Goal: Task Accomplishment & Management: Use online tool/utility

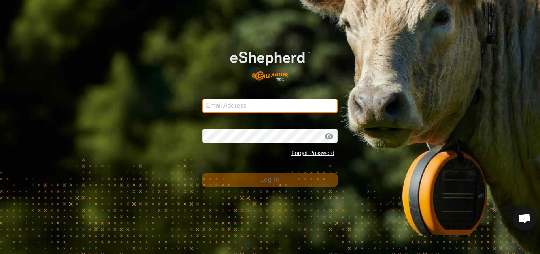
drag, startPoint x: 0, startPoint y: 0, endPoint x: 256, endPoint y: 105, distance: 277.1
click at [256, 105] on input "Email Address" at bounding box center [270, 105] width 135 height 14
type input "[PERSON_NAME][EMAIL_ADDRESS][DOMAIN_NAME]"
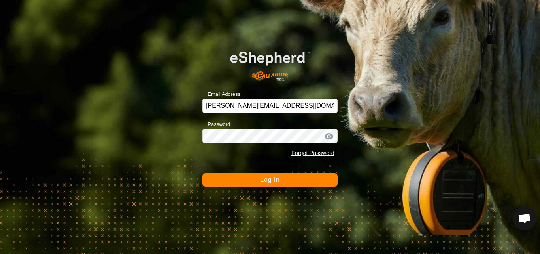
click at [271, 180] on span "Log In" at bounding box center [269, 179] width 19 height 7
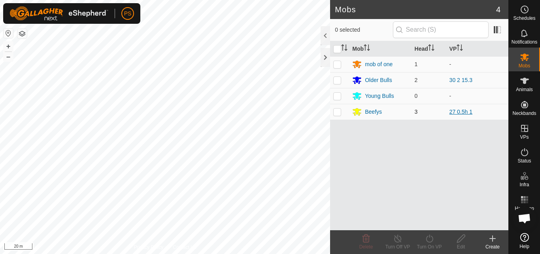
click at [466, 111] on link "27 0.5h 1" at bounding box center [461, 111] width 23 height 6
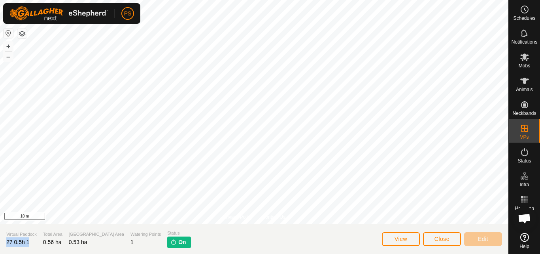
drag, startPoint x: 29, startPoint y: 240, endPoint x: 0, endPoint y: 239, distance: 28.9
click at [0, 239] on section "Virtual Paddock 27 0.5h 1 Total Area 0.56 ha Grazing Area 0.53 ha Watering Poin…" at bounding box center [254, 238] width 509 height 30
copy span "27 0.5h 1"
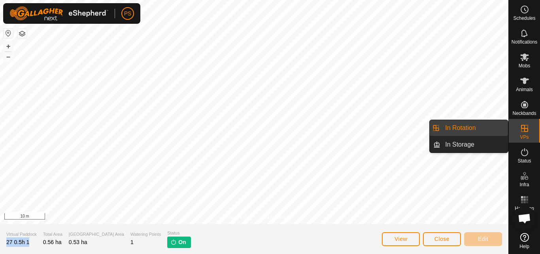
click at [454, 125] on link "In Rotation" at bounding box center [475, 128] width 68 height 16
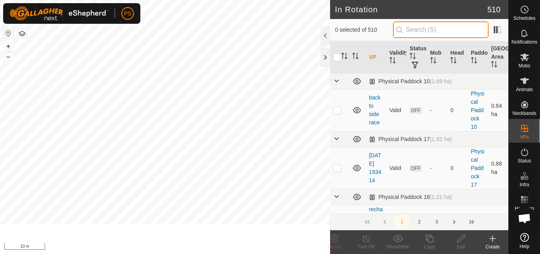
click at [423, 26] on input "text" at bounding box center [441, 29] width 96 height 17
paste input "27 0.5h 1"
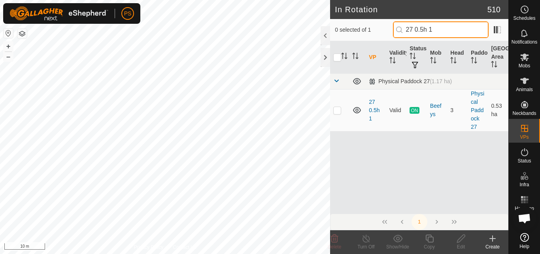
click at [423, 26] on input "27 0.5h 1" at bounding box center [441, 29] width 96 height 17
type input "27 0.5h 1"
click at [338, 109] on p-checkbox at bounding box center [337, 110] width 8 height 6
checkbox input "true"
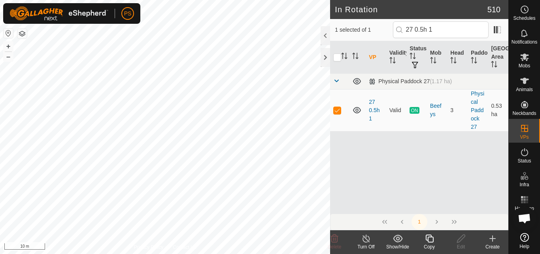
click at [430, 236] on icon at bounding box center [430, 238] width 8 height 8
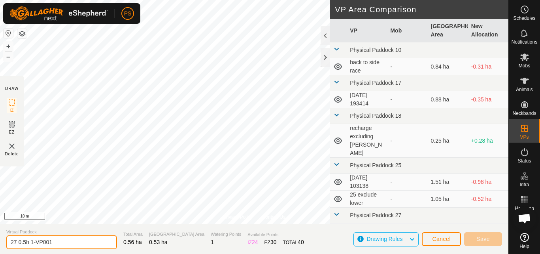
click at [65, 240] on input "27 0.5h 1-VP001" at bounding box center [61, 242] width 111 height 14
type input "27 0.5h 1-5m"
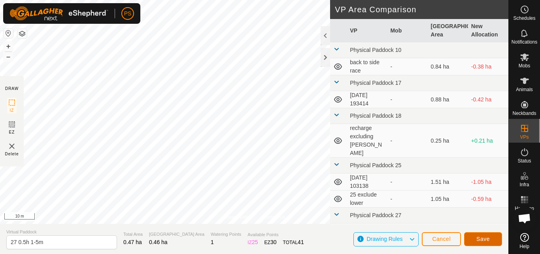
click at [483, 239] on span "Save" at bounding box center [483, 238] width 13 height 6
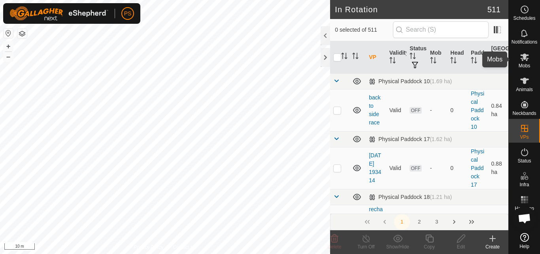
click at [525, 59] on icon at bounding box center [525, 57] width 9 height 8
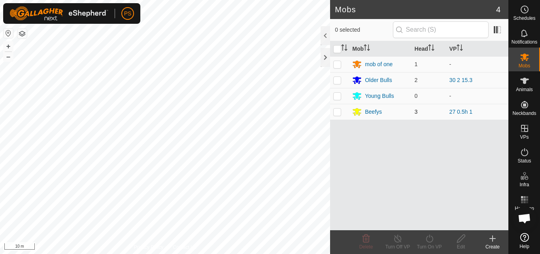
click at [338, 112] on p-checkbox at bounding box center [337, 111] width 8 height 6
checkbox input "true"
click at [430, 243] on div "Turn On VP" at bounding box center [430, 246] width 32 height 7
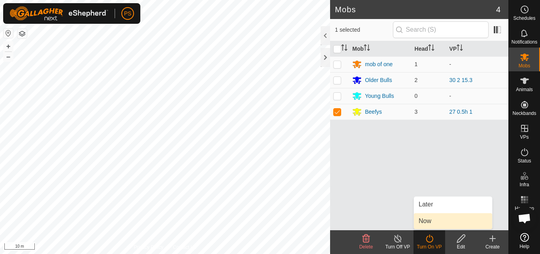
click at [425, 222] on link "Now" at bounding box center [453, 221] width 78 height 16
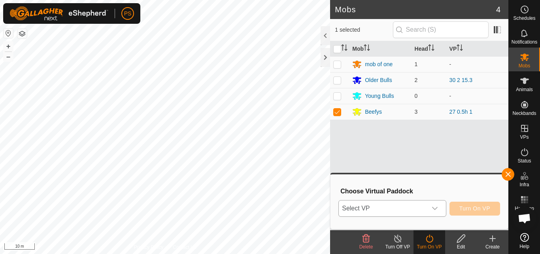
click at [433, 209] on icon "dropdown trigger" at bounding box center [435, 208] width 6 height 6
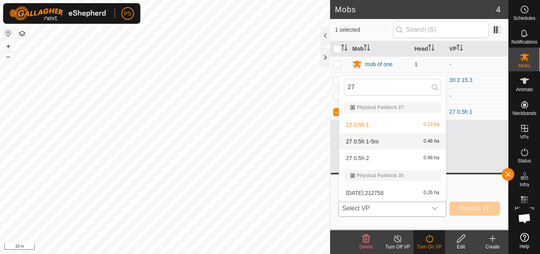
type input "27"
click at [378, 142] on li "27 0.5h 1-5m 0.46 ha" at bounding box center [392, 141] width 107 height 16
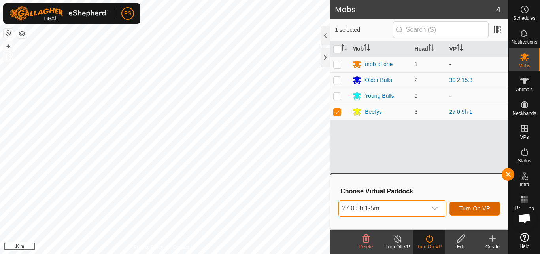
click at [477, 207] on span "Turn On VP" at bounding box center [475, 208] width 31 height 6
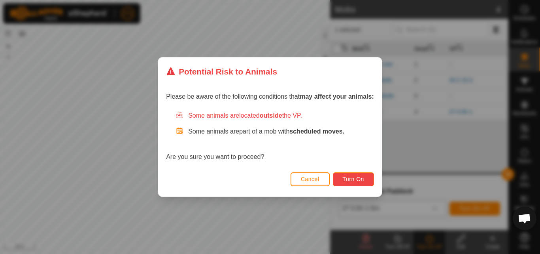
click at [356, 179] on span "Turn On" at bounding box center [353, 179] width 21 height 6
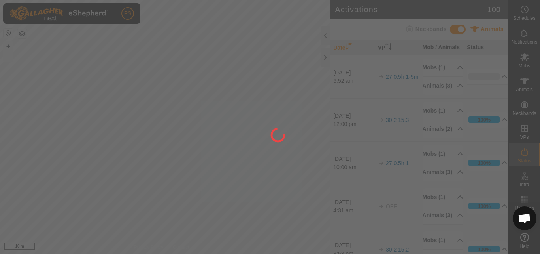
drag, startPoint x: 308, startPoint y: 152, endPoint x: 288, endPoint y: 165, distance: 23.7
click at [288, 165] on div at bounding box center [270, 127] width 540 height 254
